Goal: Transaction & Acquisition: Purchase product/service

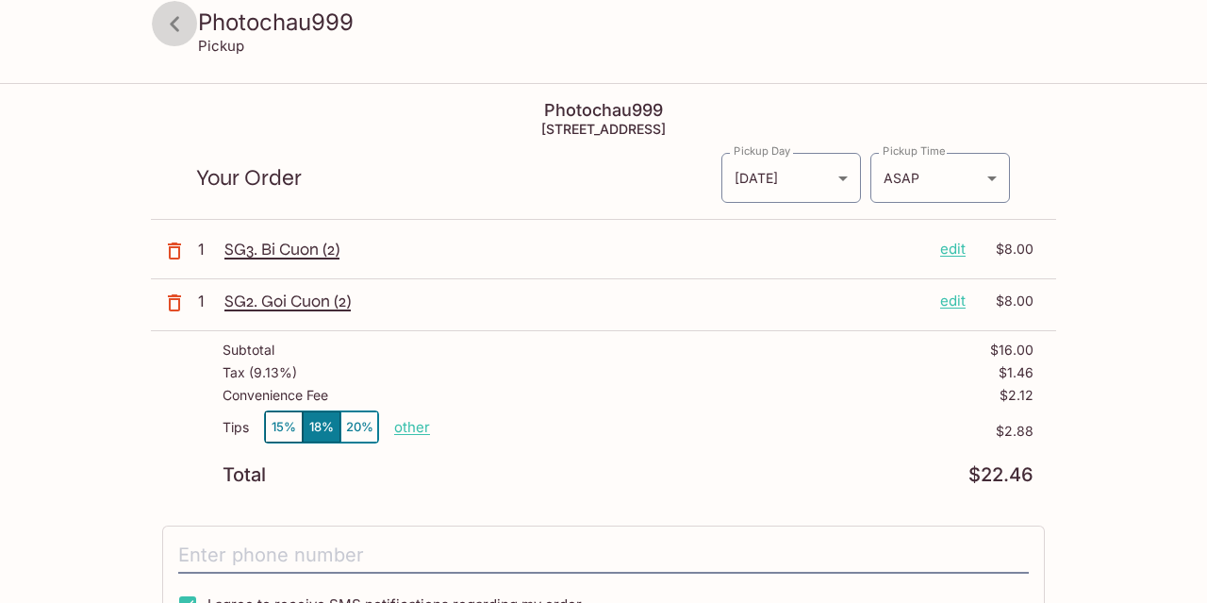
click at [174, 26] on icon at bounding box center [174, 23] width 9 height 15
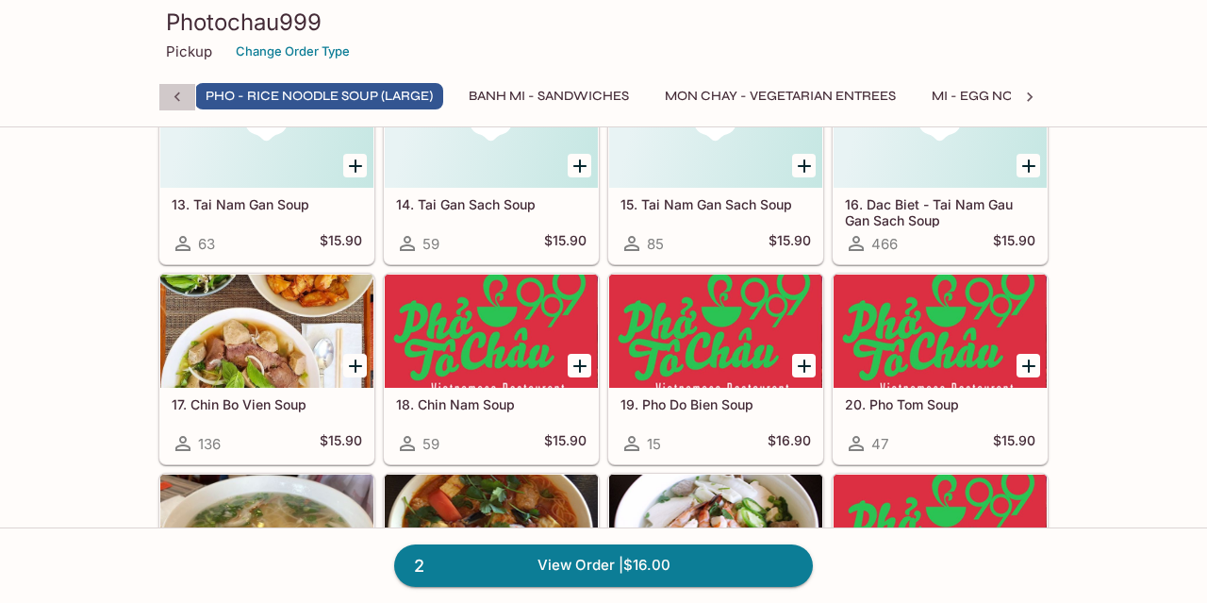
click at [172, 93] on icon at bounding box center [177, 97] width 19 height 19
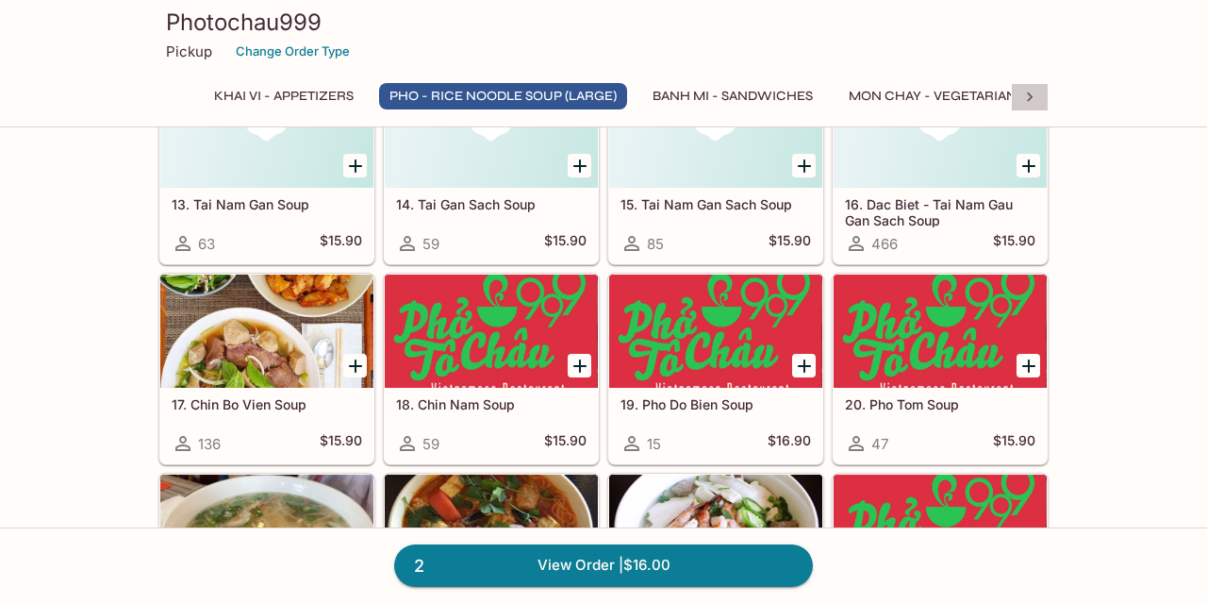
click at [1033, 95] on icon at bounding box center [1029, 97] width 19 height 19
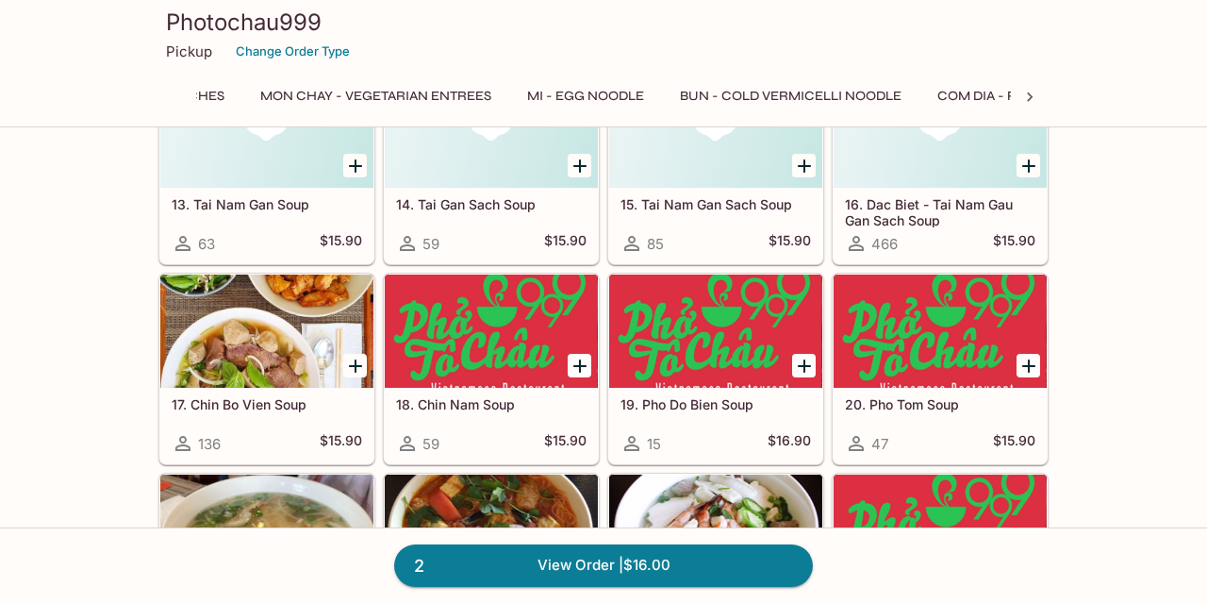
click at [1033, 95] on icon at bounding box center [1029, 97] width 19 height 19
click at [777, 96] on button "Beverages" at bounding box center [770, 96] width 99 height 26
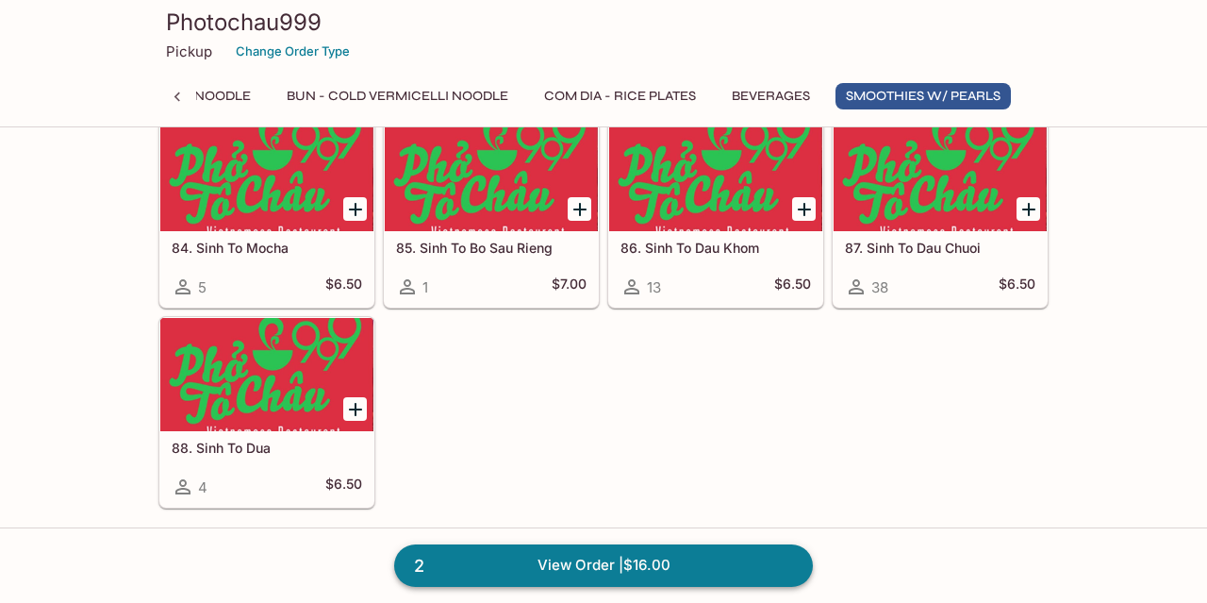
click at [668, 571] on link "2 View Order | $16.00" at bounding box center [603, 564] width 419 height 41
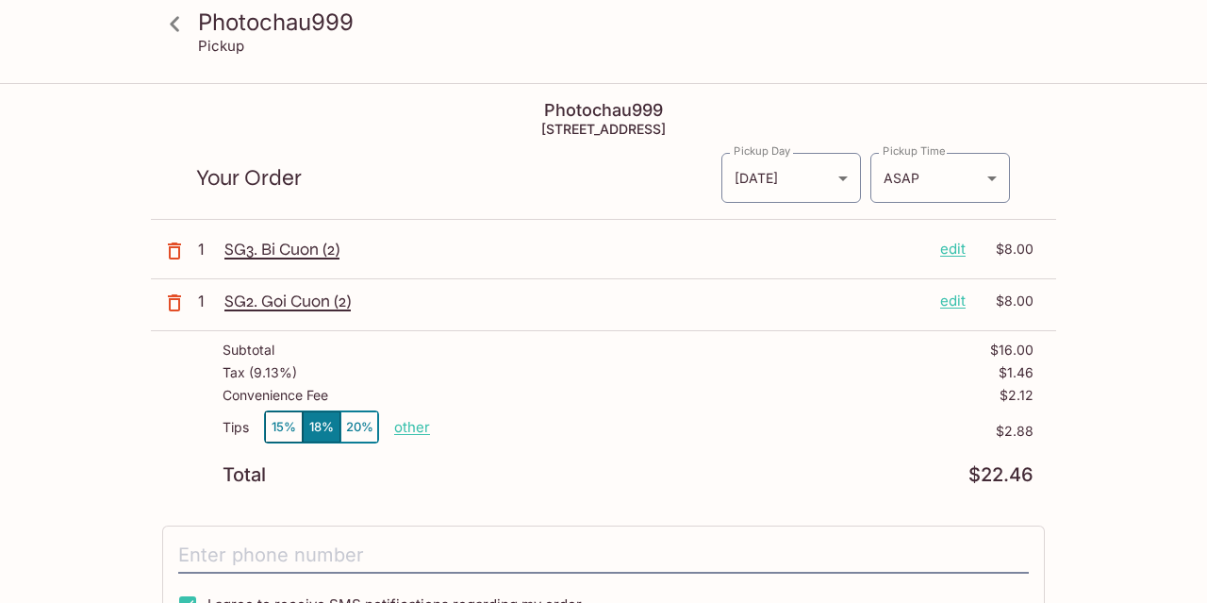
click at [279, 433] on button "15%" at bounding box center [284, 426] width 38 height 31
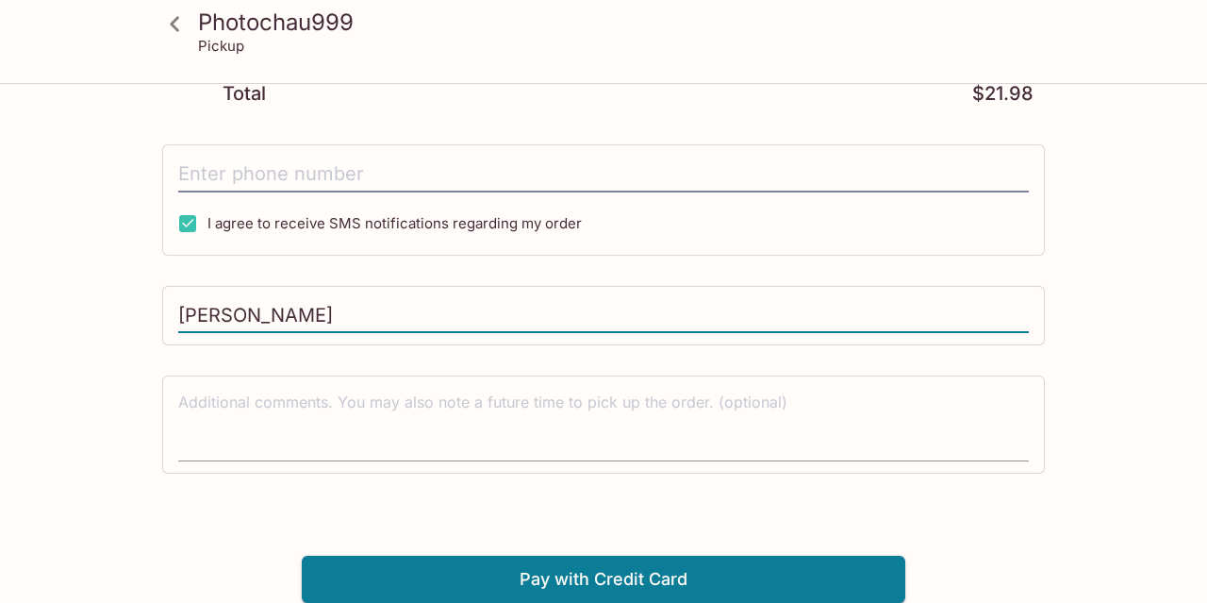
scroll to position [380, 0]
type input "[PERSON_NAME]"
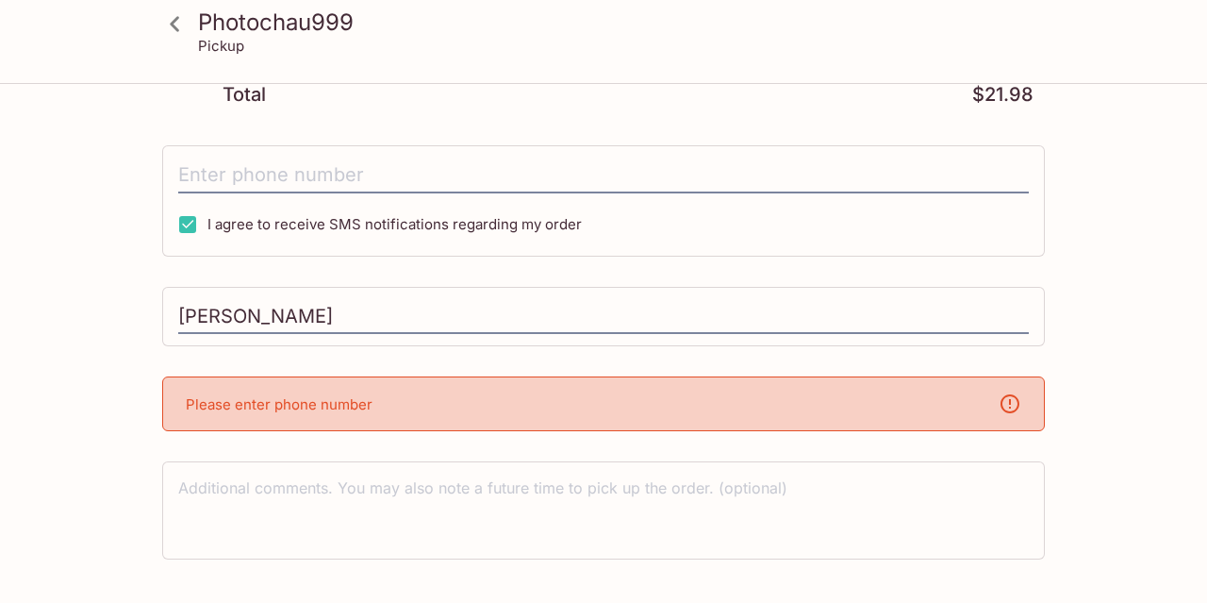
click at [441, 399] on div "Please enter phone number" at bounding box center [603, 403] width 883 height 55
type input "[PHONE_NUMBER]"
